Goal: Task Accomplishment & Management: Complete application form

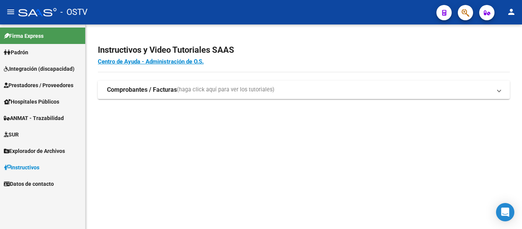
click at [36, 103] on span "Hospitales Públicos" at bounding box center [31, 101] width 55 height 8
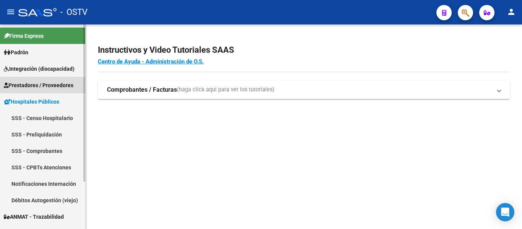
click at [41, 83] on span "Prestadores / Proveedores" at bounding box center [39, 85] width 70 height 8
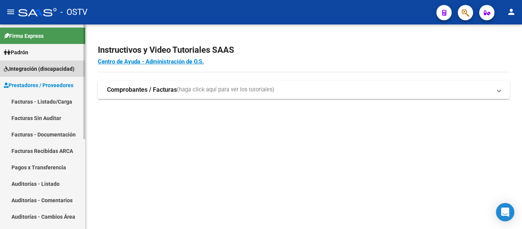
click at [41, 67] on span "Integración (discapacidad)" at bounding box center [39, 69] width 71 height 8
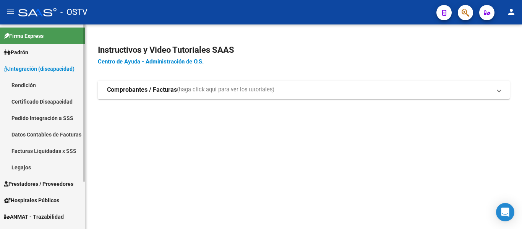
click at [35, 102] on link "Certificado Discapacidad" at bounding box center [42, 101] width 85 height 16
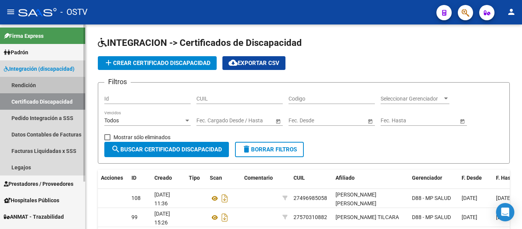
click at [34, 88] on link "Rendición" at bounding box center [42, 85] width 85 height 16
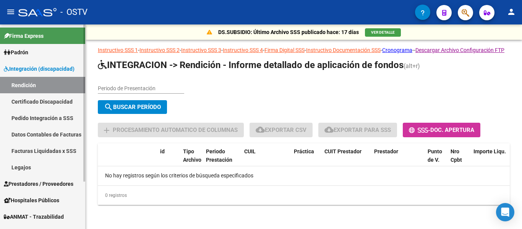
click at [39, 117] on link "Pedido Integración a SSS" at bounding box center [42, 118] width 85 height 16
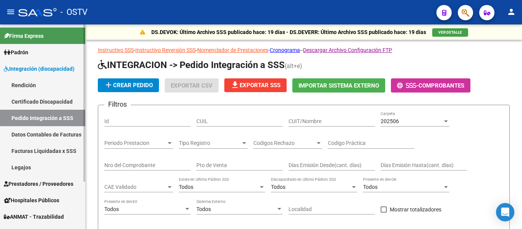
click at [41, 103] on link "Certificado Discapacidad" at bounding box center [42, 101] width 85 height 16
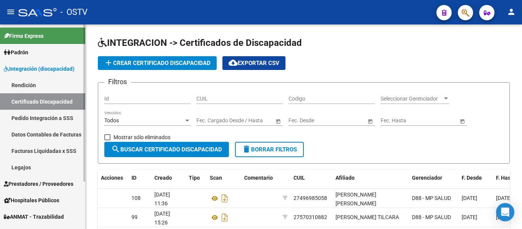
click at [46, 67] on span "Integración (discapacidad)" at bounding box center [39, 69] width 71 height 8
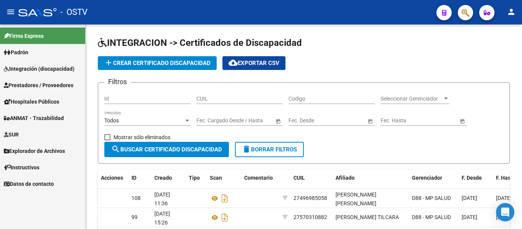
click at [41, 85] on span "Prestadores / Proveedores" at bounding box center [39, 85] width 70 height 8
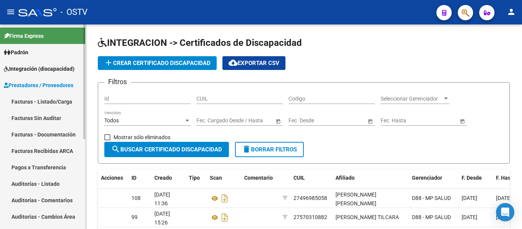
click at [36, 100] on link "Facturas - Listado/Carga" at bounding box center [42, 101] width 85 height 16
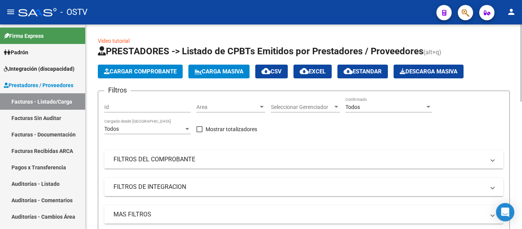
click at [137, 71] on span "Cargar Comprobante" at bounding box center [140, 71] width 73 height 7
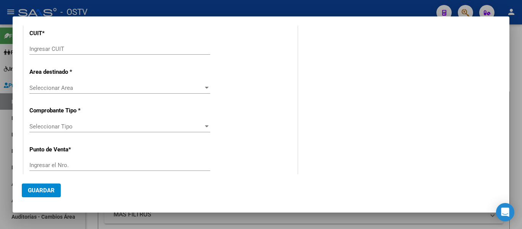
scroll to position [76, 0]
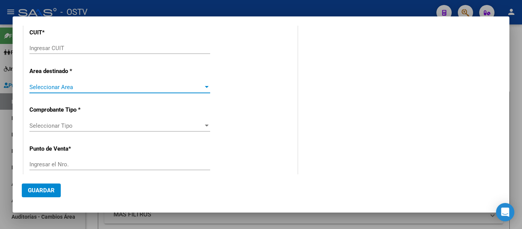
click at [77, 86] on span "Seleccionar Area" at bounding box center [116, 87] width 174 height 7
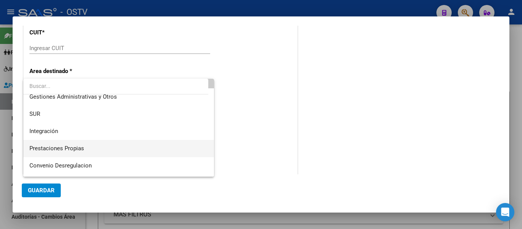
scroll to position [38, 0]
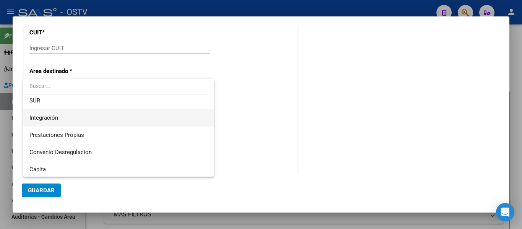
click at [63, 119] on span "Integración" at bounding box center [118, 117] width 179 height 17
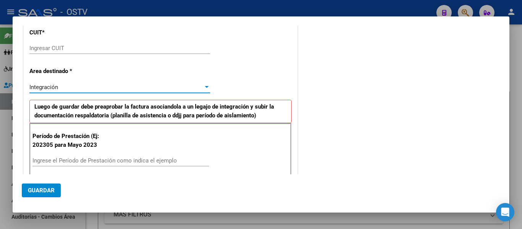
click at [46, 160] on input "Ingrese el Período de Prestación como indica el ejemplo" at bounding box center [120, 160] width 177 height 7
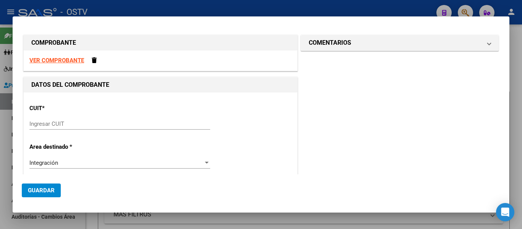
scroll to position [0, 0]
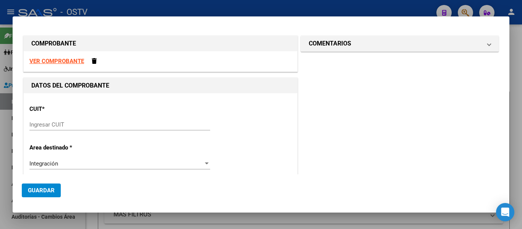
type input "202507"
click at [56, 61] on strong "VER COMPROBANTE" at bounding box center [56, 61] width 55 height 7
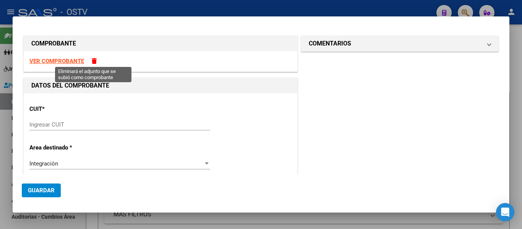
click at [95, 61] on span at bounding box center [94, 61] width 5 height 6
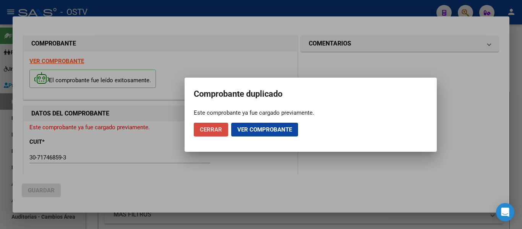
click at [221, 130] on span "Cerrar" at bounding box center [211, 129] width 22 height 7
